Goal: Information Seeking & Learning: Learn about a topic

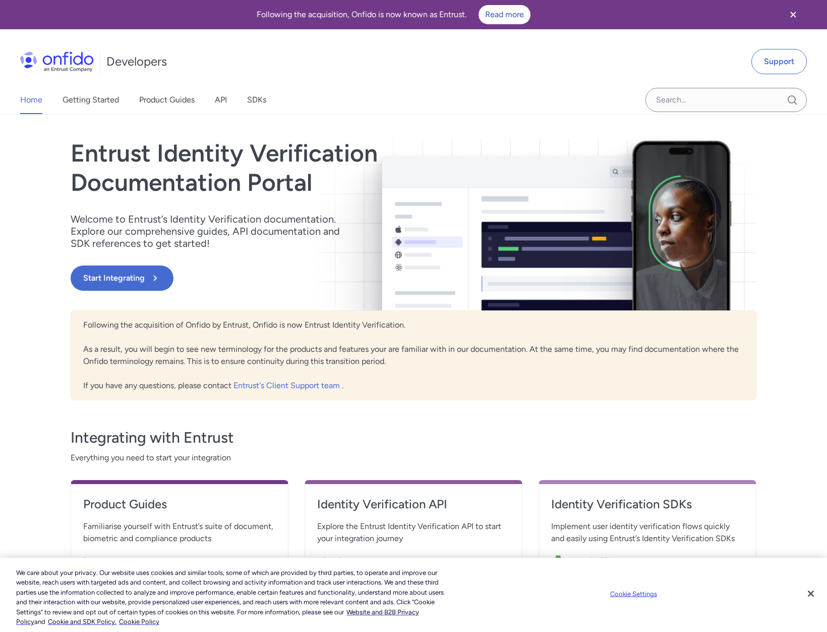
click at [375, 554] on div "API reference" at bounding box center [413, 560] width 193 height 16
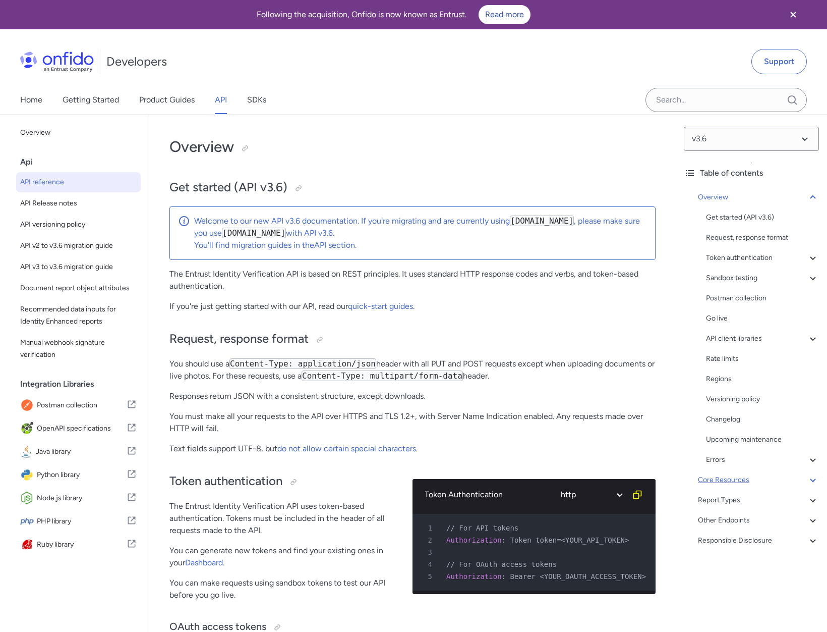
click at [759, 480] on div "Core Resources" at bounding box center [758, 480] width 121 height 12
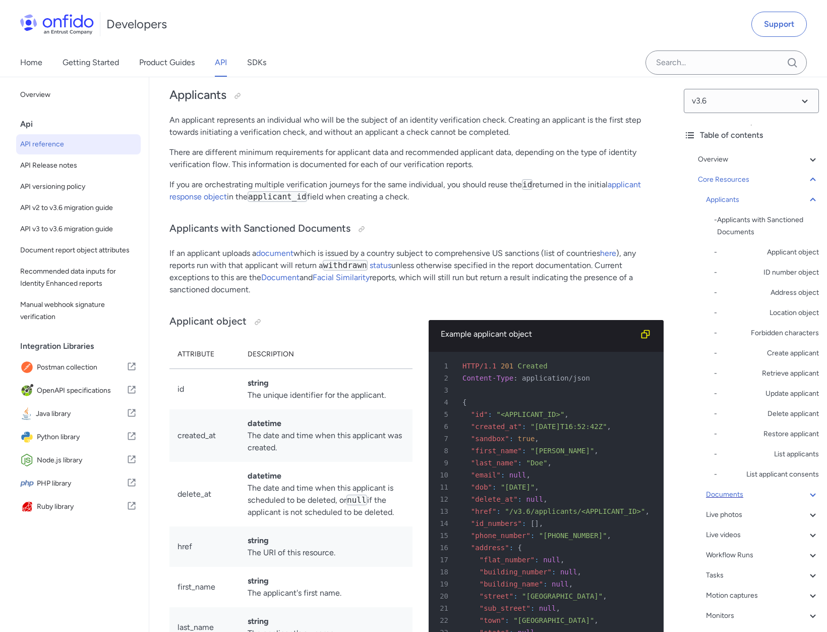
click at [763, 494] on div "Documents" at bounding box center [762, 494] width 113 height 12
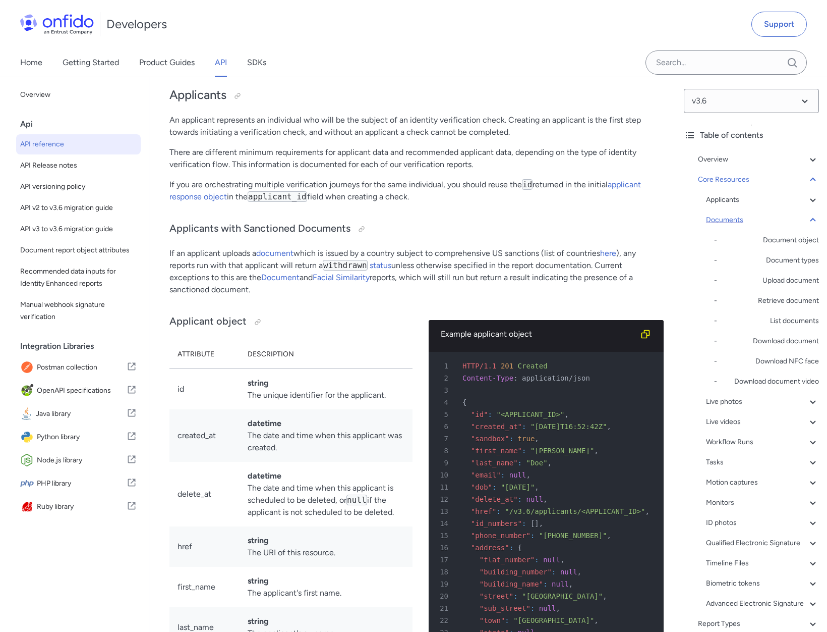
scroll to position [16913, 0]
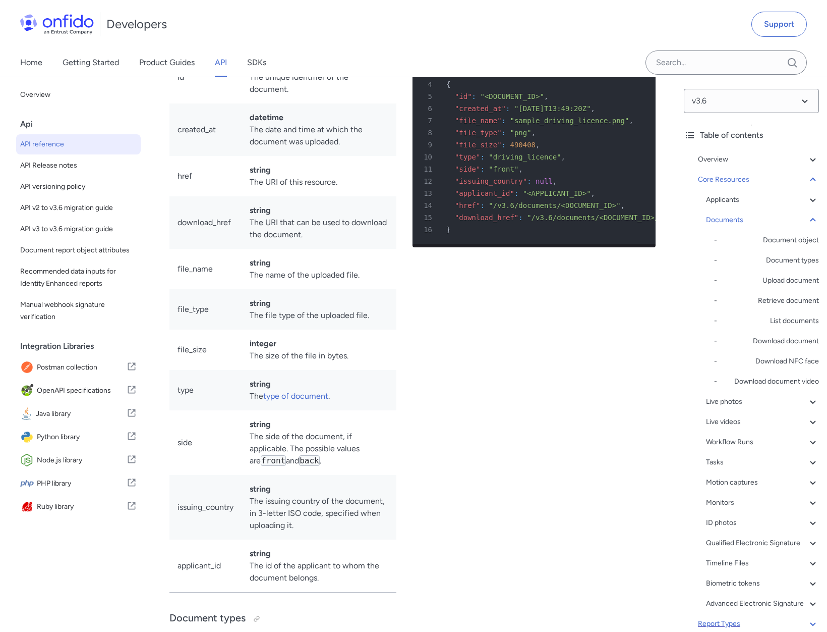
click at [759, 624] on div "Report Types" at bounding box center [758, 623] width 121 height 12
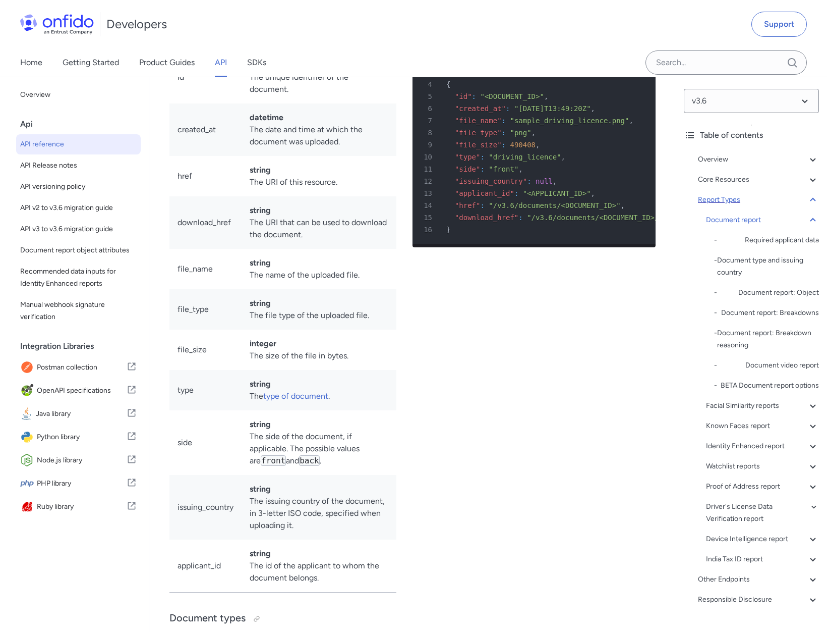
scroll to position [39822, 0]
